Goal: Navigation & Orientation: Go to known website

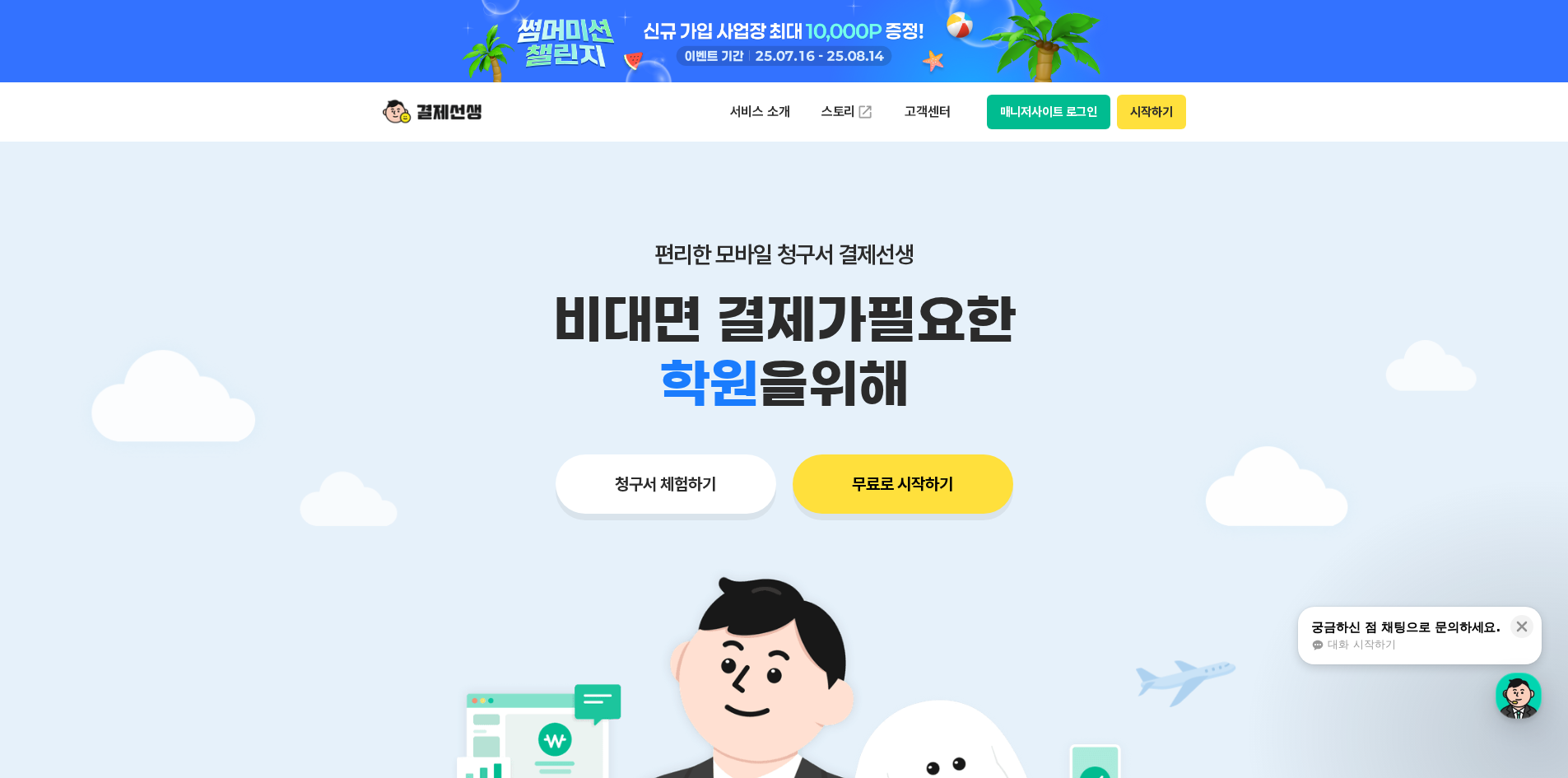
click at [1036, 103] on button "매니저사이트 로그인" at bounding box center [1049, 111] width 125 height 34
click at [1056, 116] on button "매니저사이트 로그인" at bounding box center [1049, 111] width 125 height 34
